Goal: Check status

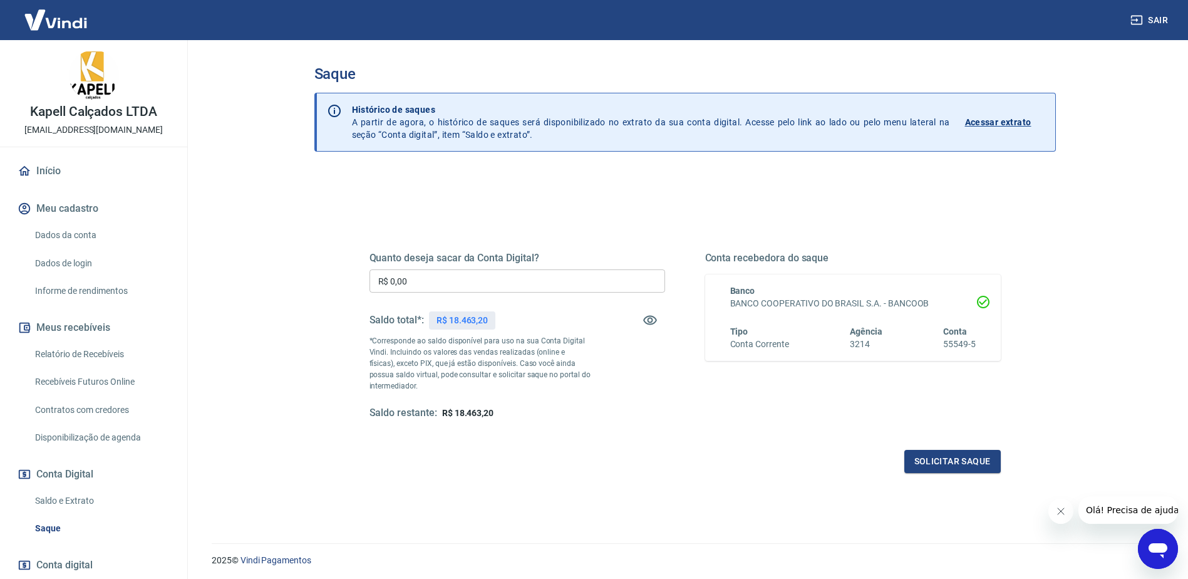
scroll to position [41, 0]
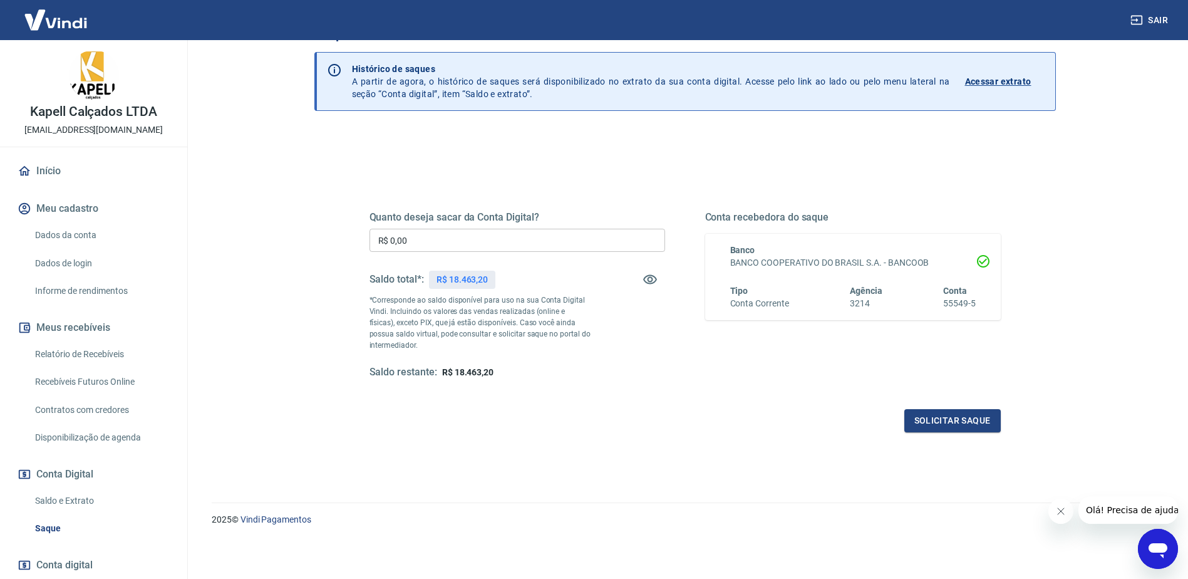
click at [1016, 80] on p "Acessar extrato" at bounding box center [998, 81] width 66 height 13
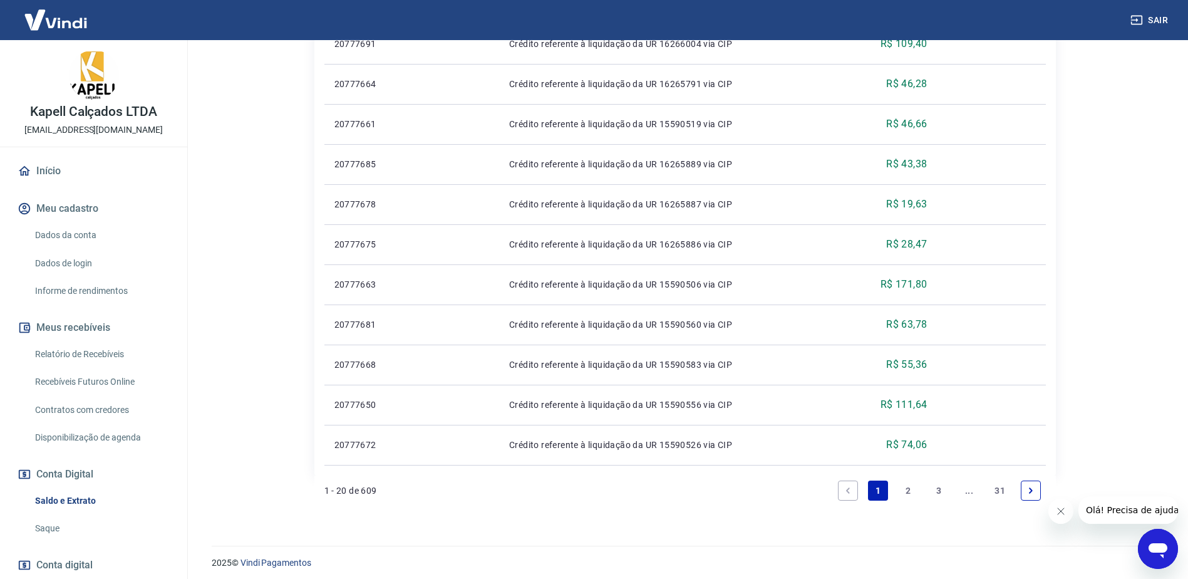
scroll to position [773, 0]
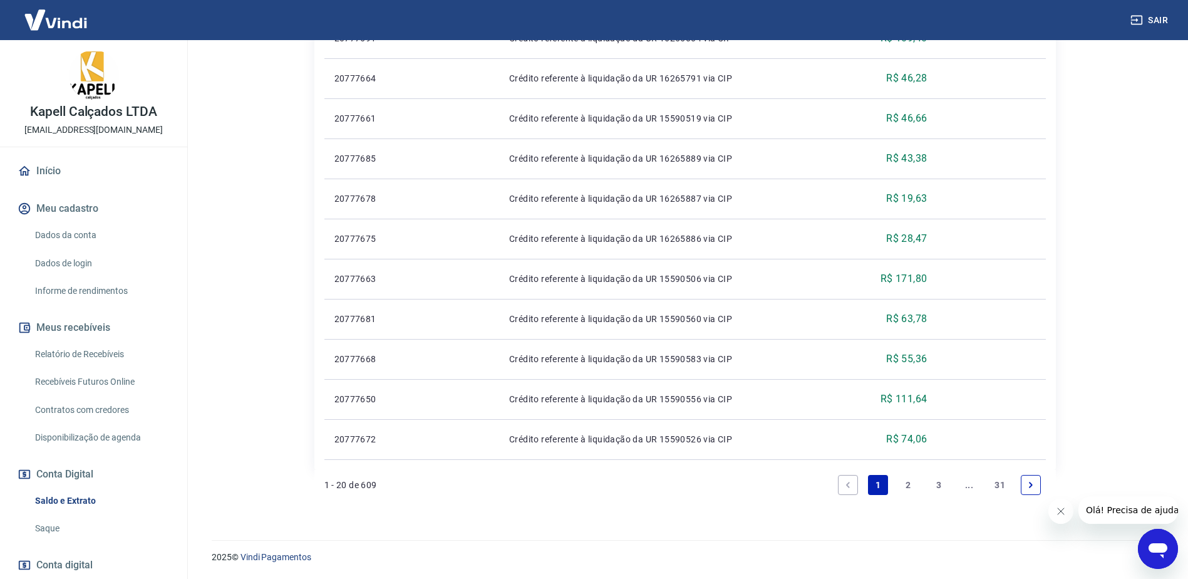
click at [909, 486] on link "2" at bounding box center [909, 485] width 20 height 20
click at [940, 482] on link "3" at bounding box center [939, 485] width 20 height 20
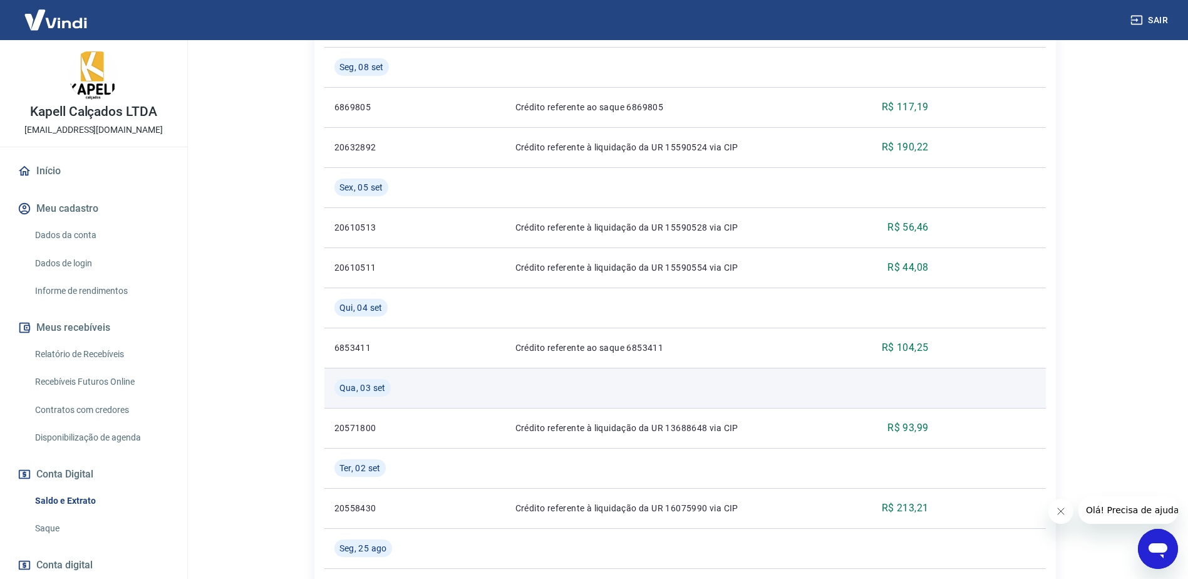
scroll to position [480, 0]
